Goal: Task Accomplishment & Management: Use online tool/utility

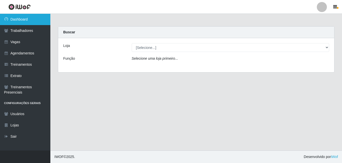
click at [36, 22] on link "Dashboard" at bounding box center [25, 19] width 50 height 11
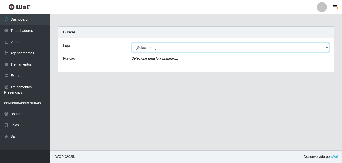
click at [323, 44] on select "[Selecione...] Extremoz Supermercados" at bounding box center [230, 47] width 197 height 9
select select "519"
click at [132, 43] on select "[Selecione...] Extremoz Supermercados" at bounding box center [230, 47] width 197 height 9
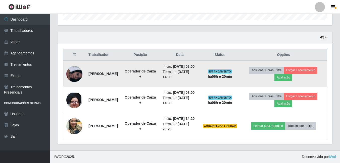
scroll to position [175, 0]
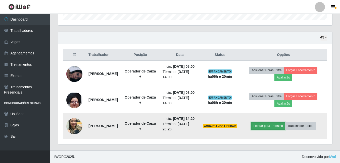
click at [277, 123] on button "Liberar para Trabalho" at bounding box center [268, 126] width 34 height 7
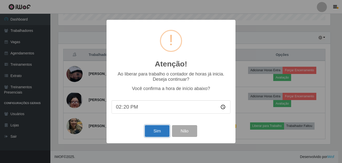
click at [159, 133] on button "Sim" at bounding box center [157, 131] width 24 height 12
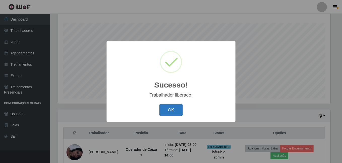
click at [166, 114] on button "OK" at bounding box center [170, 110] width 23 height 12
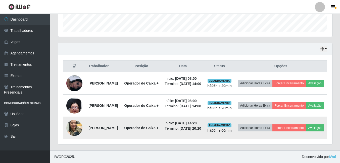
scroll to position [175, 0]
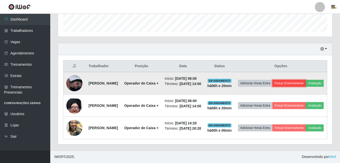
click at [306, 80] on button "Forçar Encerramento" at bounding box center [290, 83] width 34 height 7
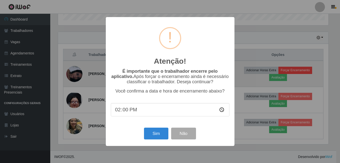
scroll to position [104, 272]
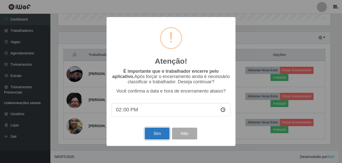
click at [160, 137] on button "Sim" at bounding box center [157, 134] width 24 height 12
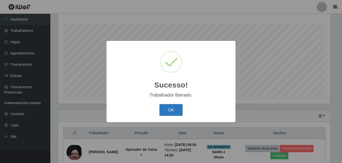
click at [169, 112] on button "OK" at bounding box center [170, 110] width 23 height 12
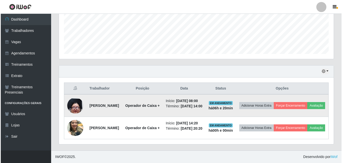
scroll to position [144, 0]
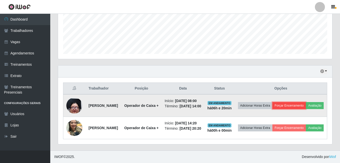
click at [306, 102] on button "Forçar Encerramento" at bounding box center [290, 105] width 34 height 7
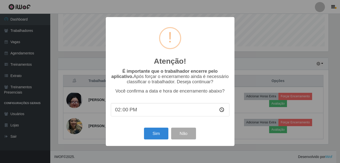
scroll to position [104, 272]
click at [159, 136] on button "Sim" at bounding box center [157, 134] width 24 height 12
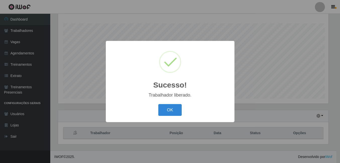
scroll to position [0, 0]
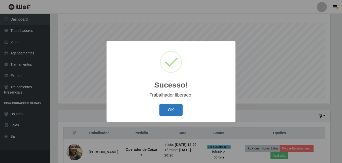
click at [174, 110] on button "OK" at bounding box center [170, 110] width 23 height 12
